Goal: Browse casually

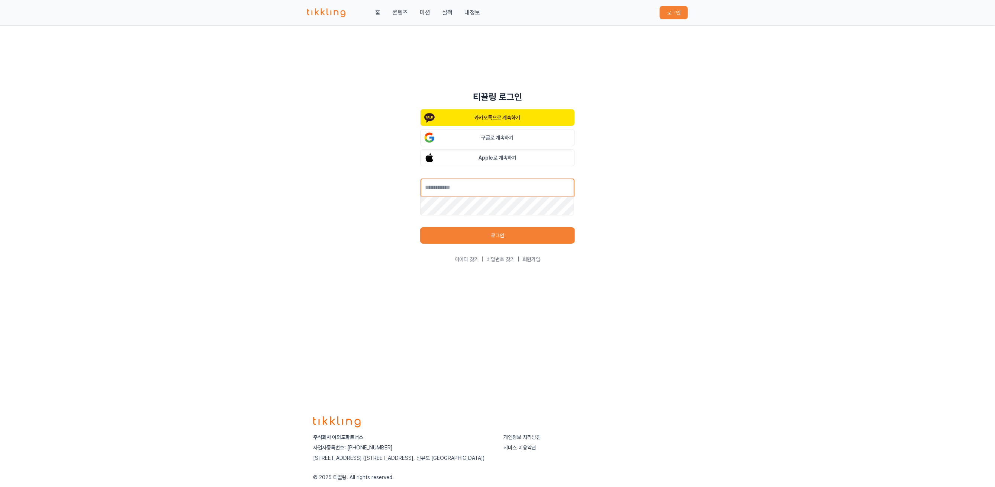
click at [525, 181] on input "text" at bounding box center [497, 187] width 155 height 19
type input "**********"
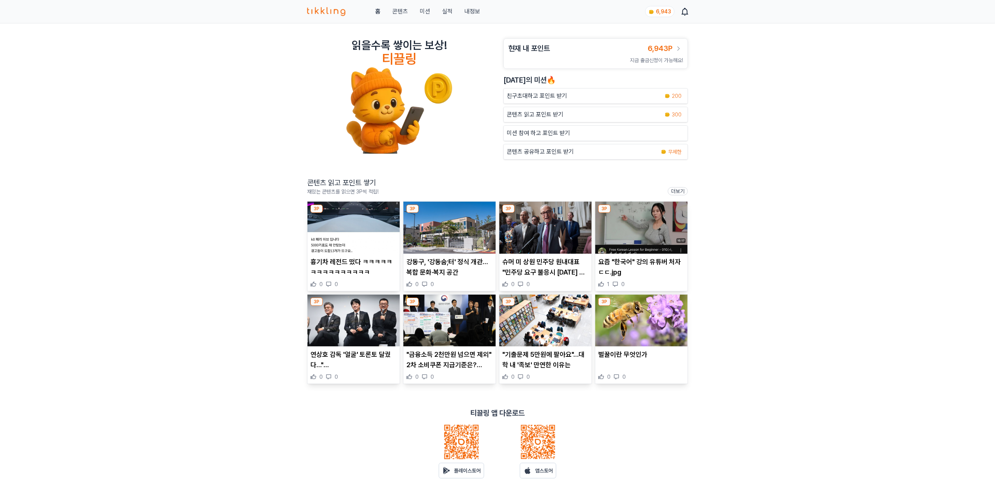
click at [381, 225] on img at bounding box center [354, 228] width 92 height 52
click at [407, 213] on div "3P" at bounding box center [413, 209] width 12 height 8
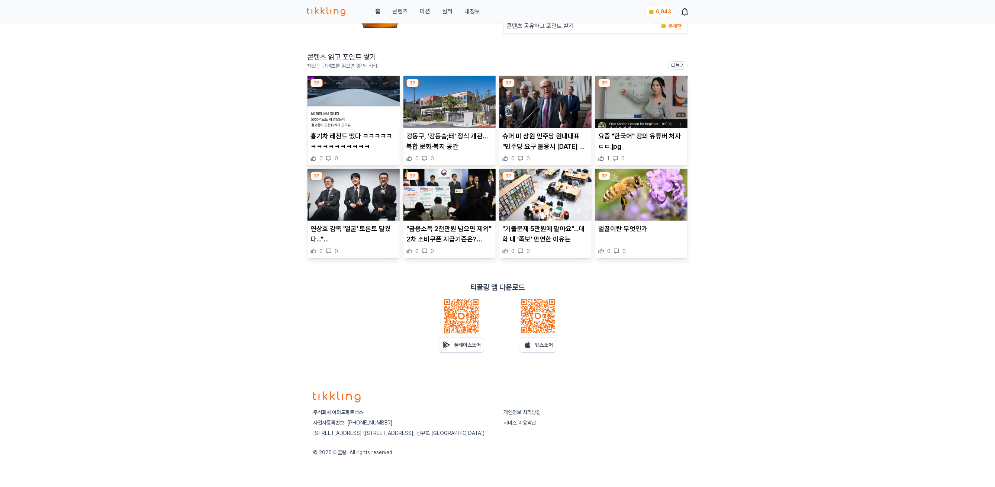
scroll to position [134, 0]
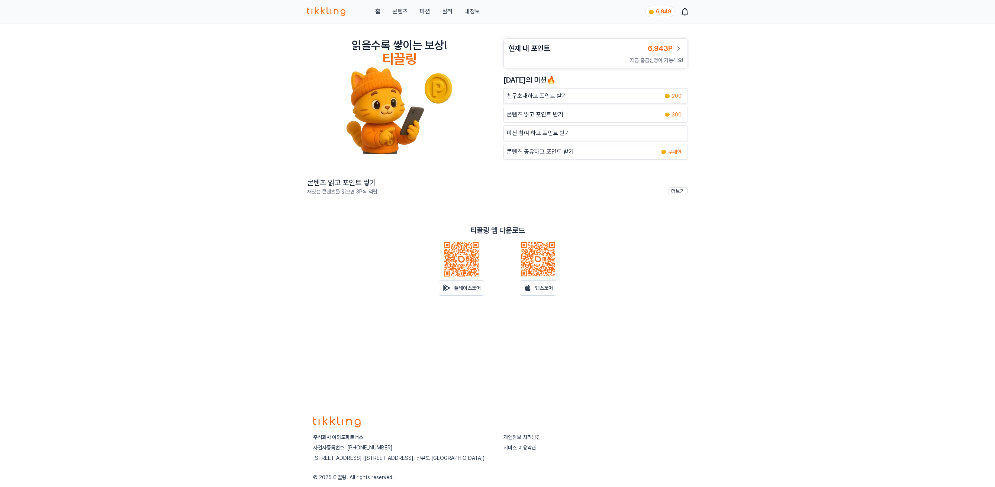
scroll to position [30, 0]
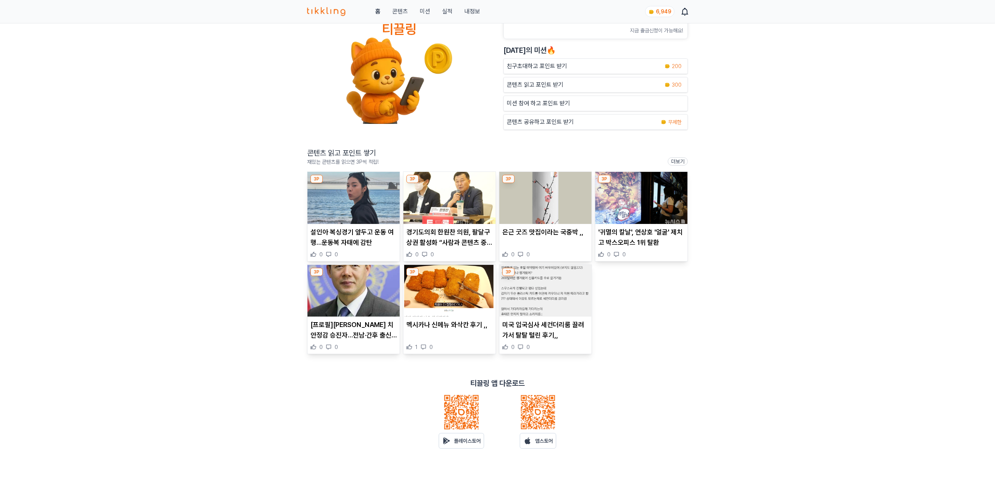
click at [356, 212] on img at bounding box center [354, 198] width 92 height 52
click at [478, 218] on img at bounding box center [450, 198] width 92 height 52
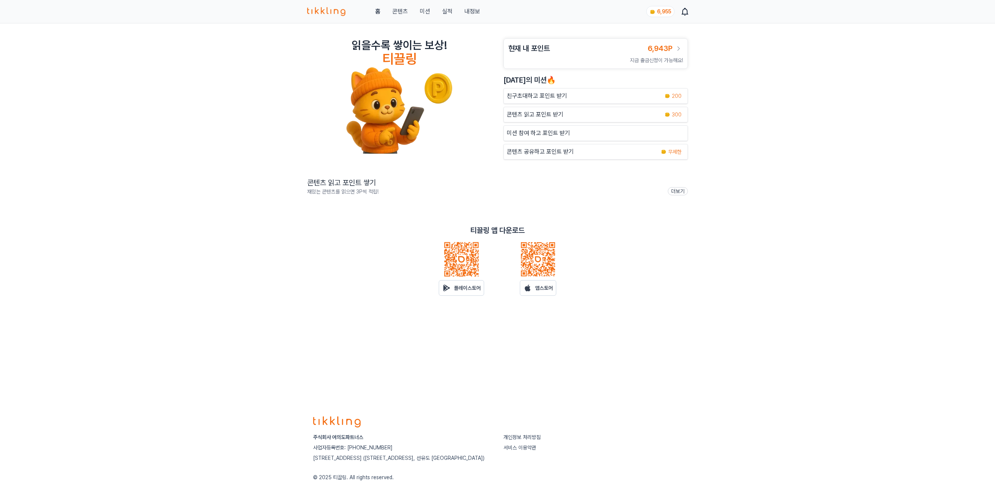
scroll to position [30, 0]
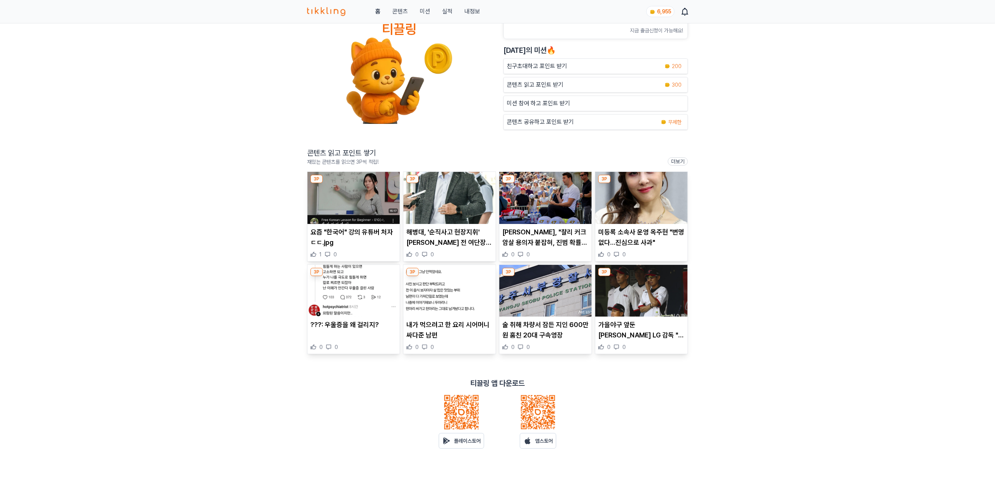
click at [368, 204] on img at bounding box center [354, 198] width 92 height 52
click at [452, 202] on img at bounding box center [450, 198] width 92 height 52
click at [526, 185] on img at bounding box center [545, 198] width 92 height 52
click at [646, 195] on img at bounding box center [641, 198] width 92 height 52
click at [334, 285] on img at bounding box center [354, 291] width 92 height 52
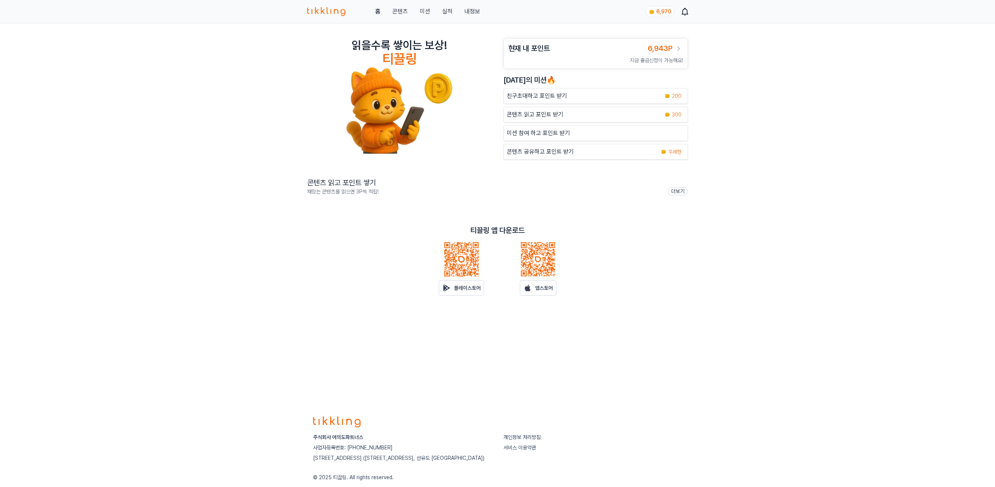
scroll to position [30, 0]
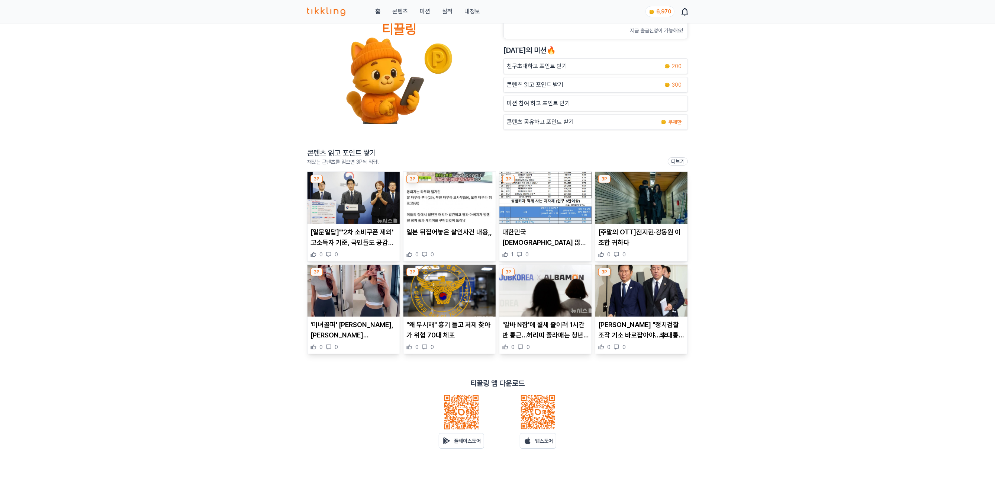
click at [379, 221] on img at bounding box center [354, 198] width 92 height 52
click at [445, 190] on img at bounding box center [450, 198] width 92 height 52
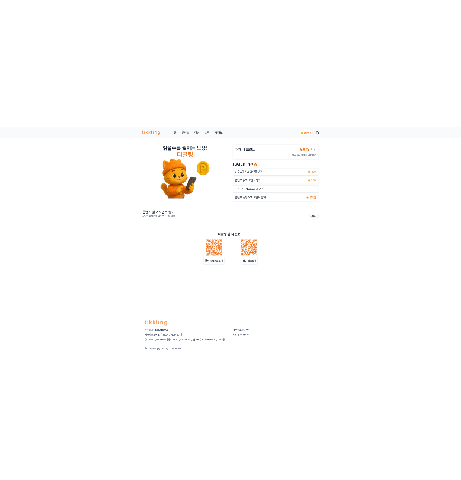
scroll to position [30, 0]
